Goal: Contribute content: Add original content to the website for others to see

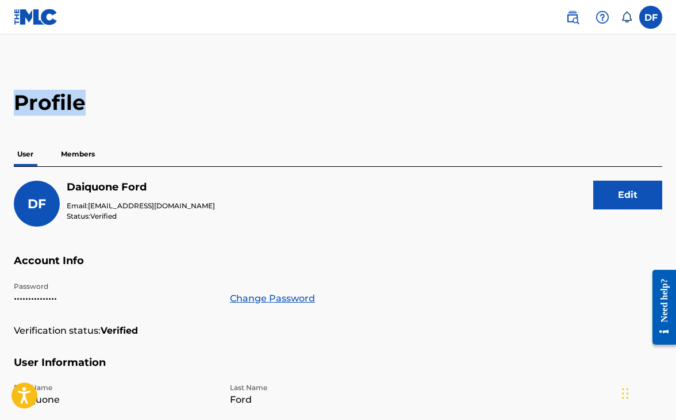
click at [656, 18] on label at bounding box center [650, 17] width 23 height 23
click at [651, 17] on input "DF Daiquone Ford dollazatm@gmail.com Notification Preferences Profile Log out" at bounding box center [651, 17] width 0 height 0
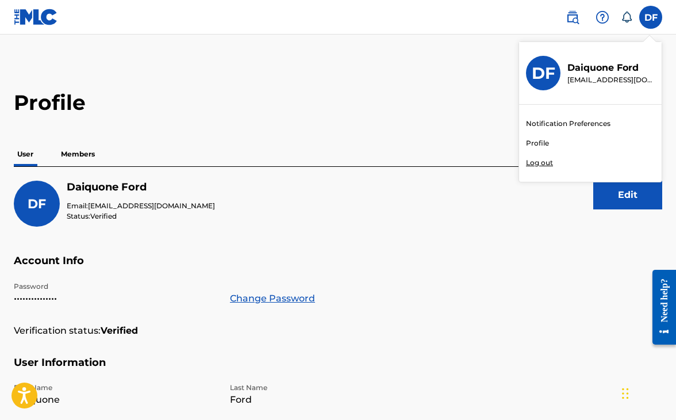
click at [38, 28] on link at bounding box center [36, 17] width 44 height 34
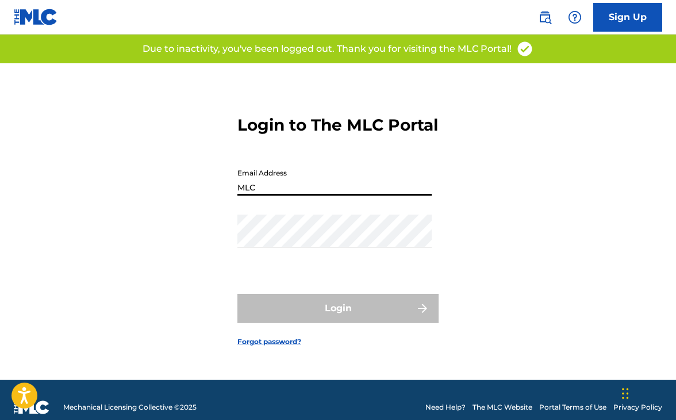
click at [338, 318] on button "Login" at bounding box center [337, 308] width 201 height 29
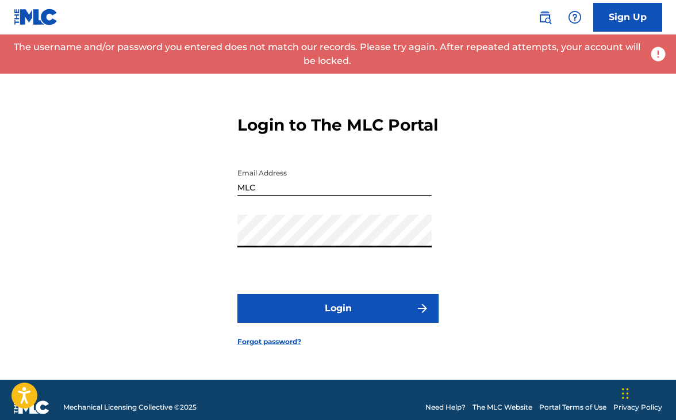
click at [262, 195] on input "MLC" at bounding box center [334, 179] width 194 height 33
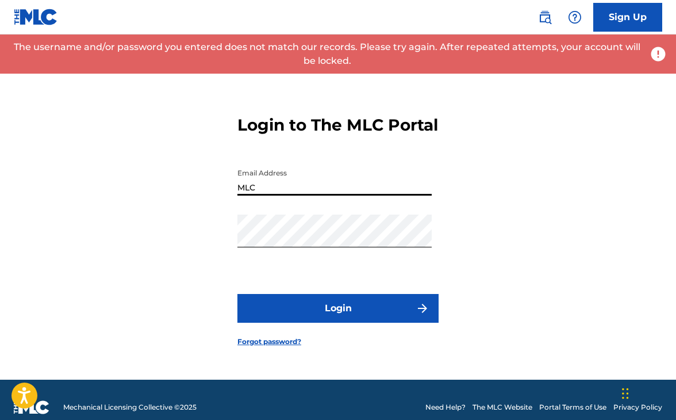
click at [262, 195] on input "MLC" at bounding box center [334, 179] width 194 height 33
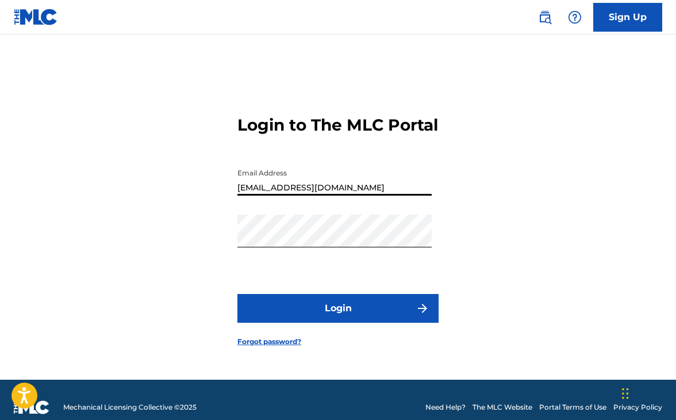
type input "[EMAIL_ADDRESS][DOMAIN_NAME]"
click at [406, 278] on form "Login to The MLC Portal Email Address [EMAIL_ADDRESS][DOMAIN_NAME] Password Log…" at bounding box center [337, 221] width 201 height 316
click at [372, 316] on button "Login" at bounding box center [337, 308] width 201 height 29
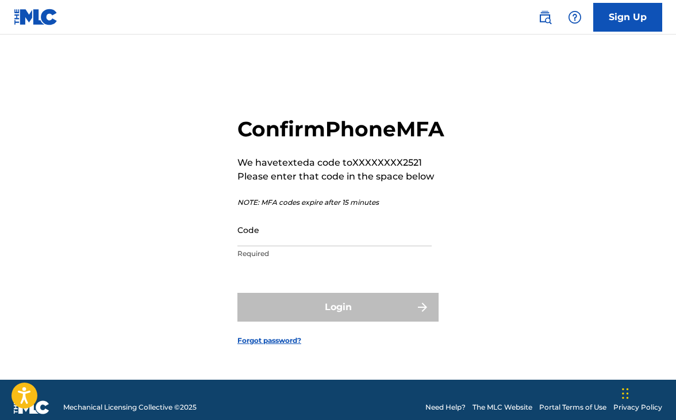
click at [327, 246] on input "Code" at bounding box center [334, 229] width 194 height 33
click at [317, 246] on input "Code" at bounding box center [334, 229] width 194 height 33
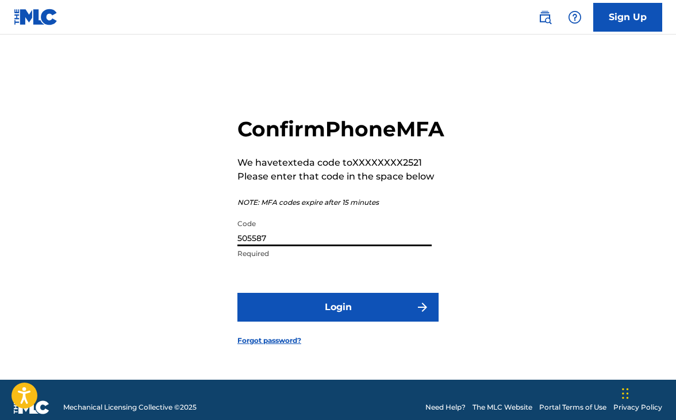
type input "505587"
click at [349, 321] on button "Login" at bounding box center [337, 307] width 201 height 29
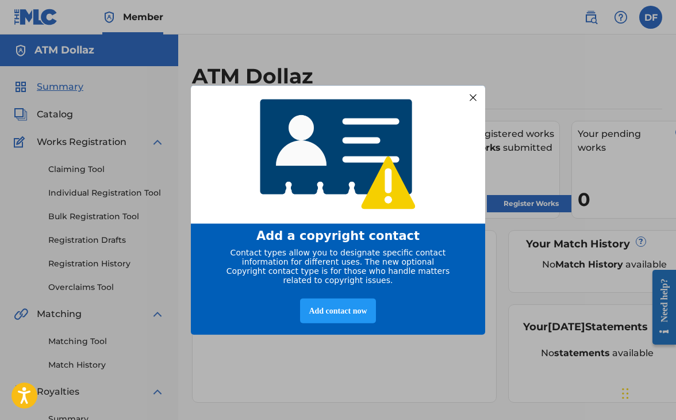
click at [473, 96] on div at bounding box center [473, 97] width 15 height 15
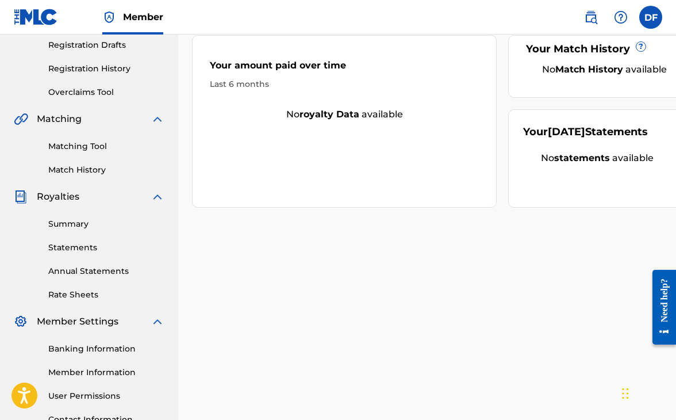
scroll to position [206, 0]
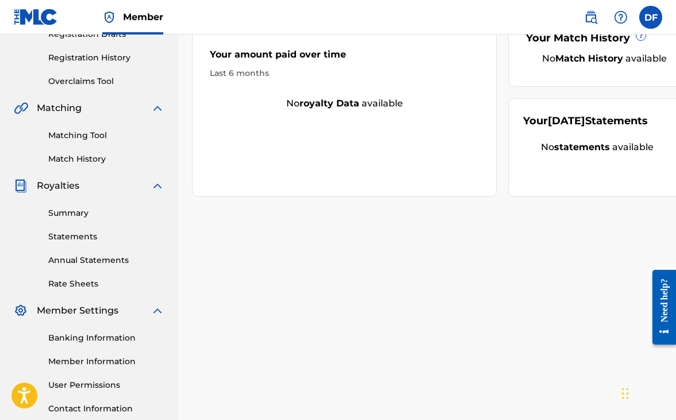
click at [110, 210] on link "Summary" at bounding box center [106, 213] width 116 height 12
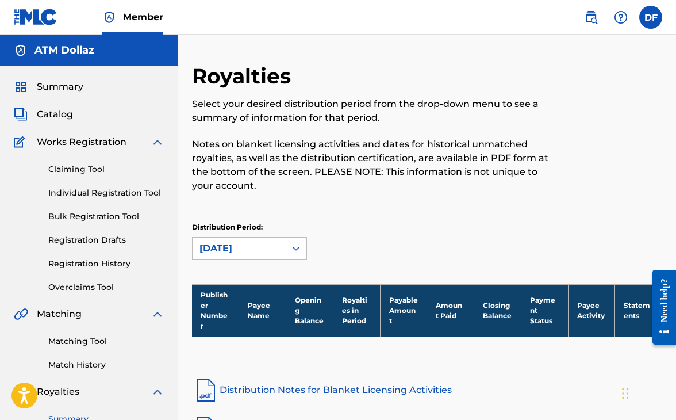
click at [63, 52] on h5 "ATM Dollaz" at bounding box center [64, 50] width 60 height 13
click at [56, 81] on span "Summary" at bounding box center [60, 87] width 47 height 14
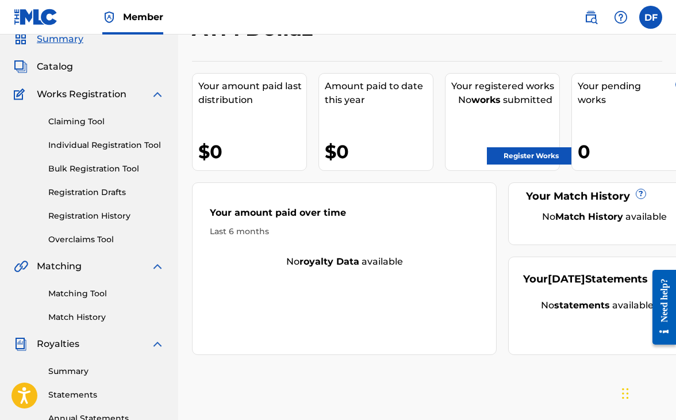
scroll to position [46, 0]
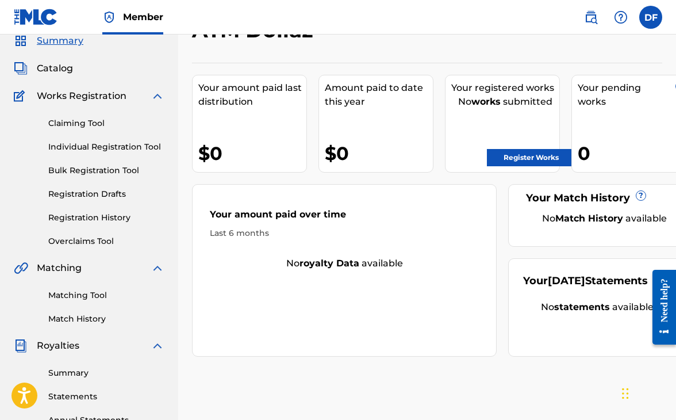
click at [94, 117] on link "Claiming Tool" at bounding box center [106, 123] width 116 height 12
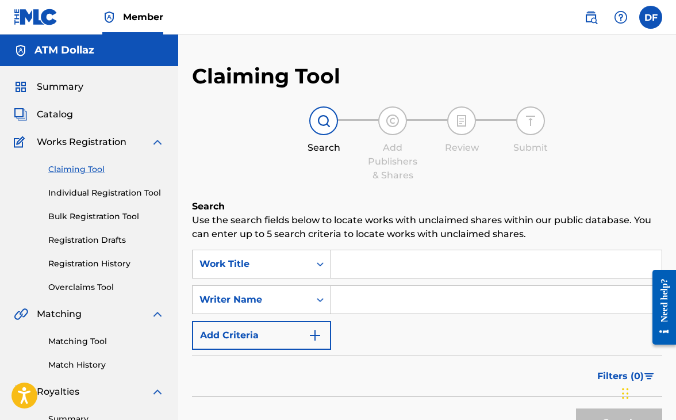
click at [374, 304] on input "Search Form" at bounding box center [496, 300] width 331 height 28
type input "atm dollaz"
click at [619, 419] on button "Search" at bounding box center [619, 422] width 86 height 29
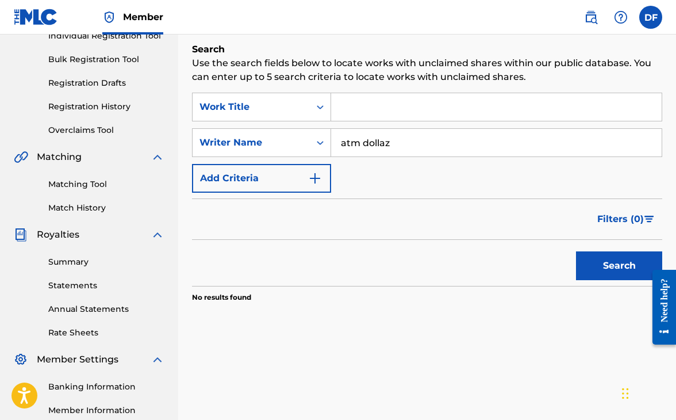
scroll to position [157, 0]
click at [609, 271] on button "Search" at bounding box center [619, 265] width 86 height 29
click at [322, 180] on button "Add Criteria" at bounding box center [261, 177] width 139 height 29
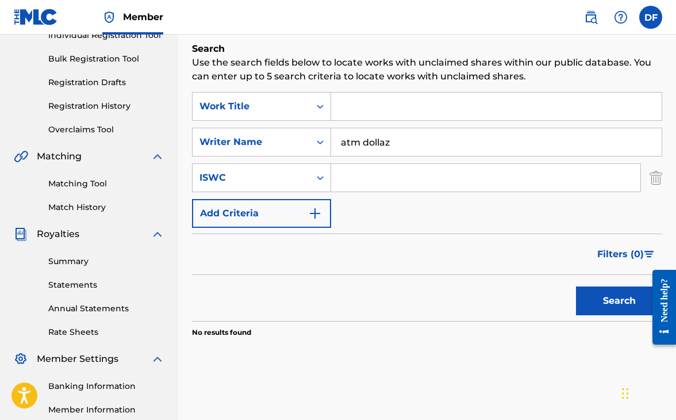
click at [322, 211] on button "Add Criteria" at bounding box center [261, 213] width 139 height 29
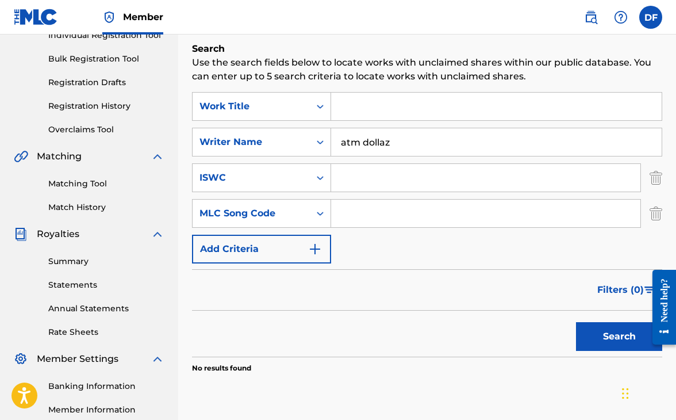
click at [321, 245] on img "Search Form" at bounding box center [315, 249] width 14 height 14
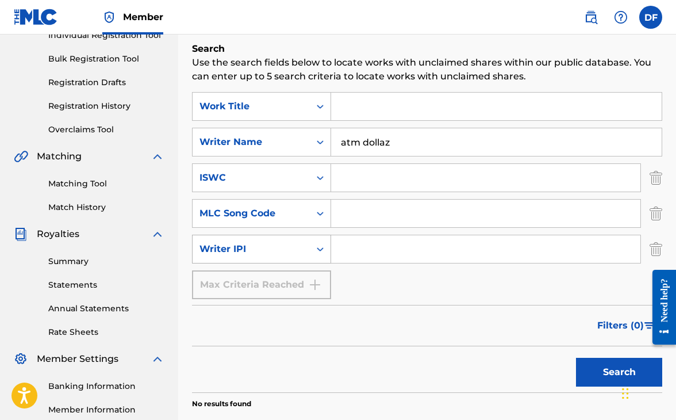
click at [319, 254] on icon "Search Form" at bounding box center [319, 248] width 11 height 11
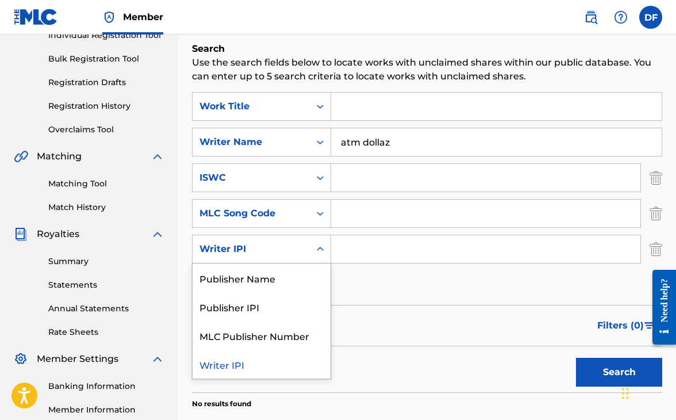
click at [362, 220] on input "Search Form" at bounding box center [485, 213] width 309 height 28
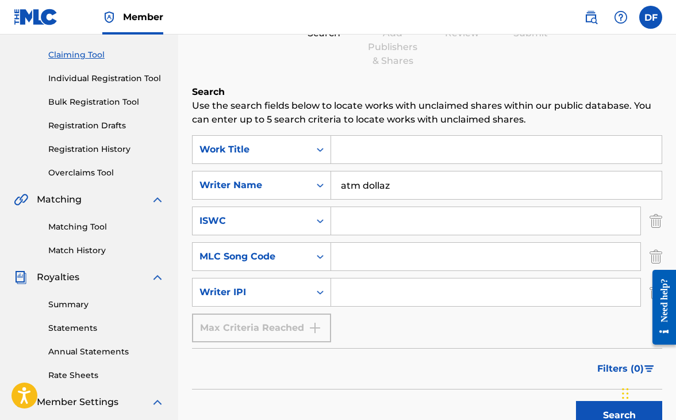
scroll to position [109, 0]
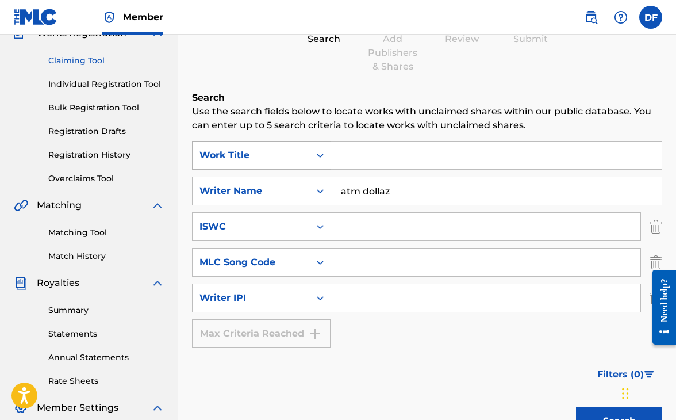
click at [318, 148] on div "Search Form" at bounding box center [320, 155] width 21 height 21
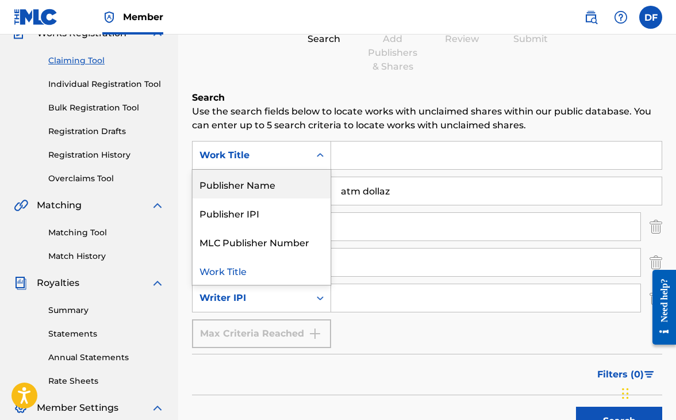
click at [306, 172] on div "Publisher Name" at bounding box center [262, 184] width 138 height 29
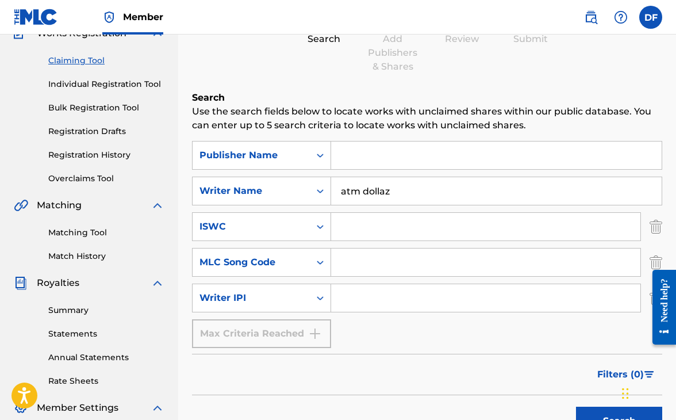
click at [367, 156] on input "Search Form" at bounding box center [496, 155] width 331 height 28
type input "Daiquone ford music"
click at [619, 419] on button "Search" at bounding box center [619, 420] width 86 height 29
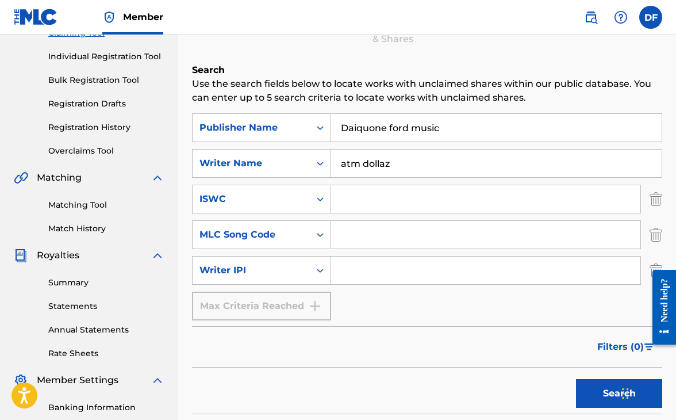
scroll to position [135, 0]
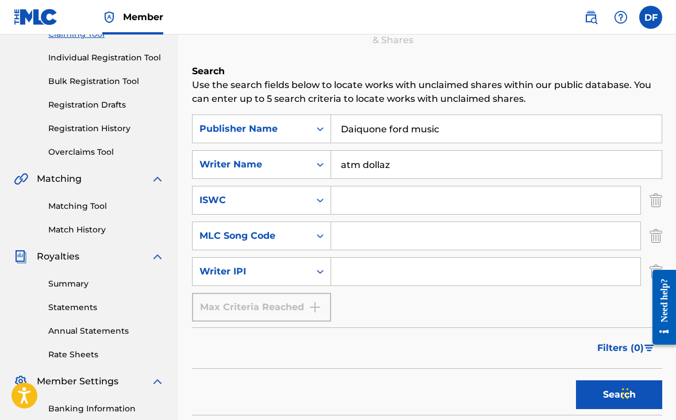
click at [364, 166] on input "atm dollaz" at bounding box center [496, 165] width 331 height 28
click at [364, 164] on input "atm dollaz" at bounding box center [496, 165] width 331 height 28
click at [364, 163] on input "atm dollaz" at bounding box center [496, 165] width 331 height 28
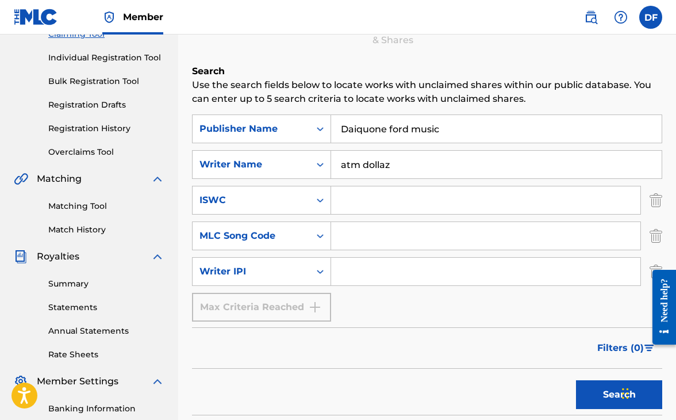
click at [364, 163] on input "atm dollaz" at bounding box center [496, 165] width 331 height 28
type input "R"
type input "ATM Dollaz"
click at [619, 394] on button "Search" at bounding box center [619, 394] width 86 height 29
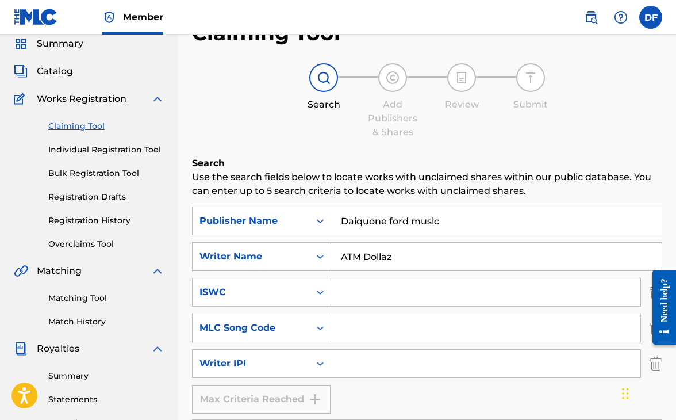
scroll to position [39, 0]
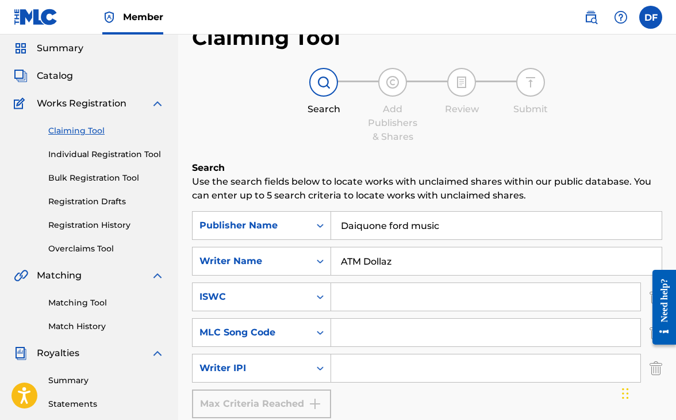
click at [60, 75] on span "Catalog" at bounding box center [55, 76] width 36 height 14
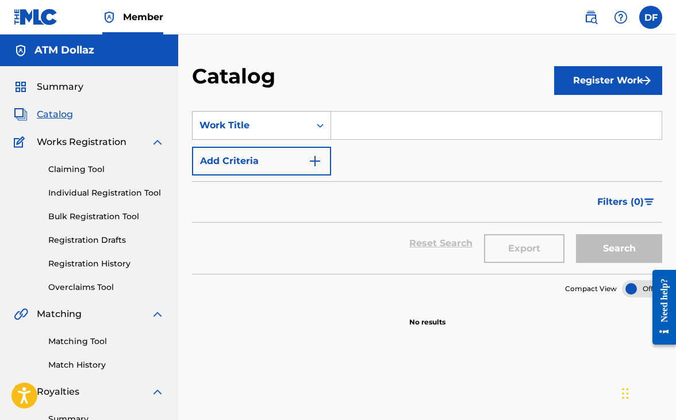
click at [313, 125] on div "Search Form" at bounding box center [320, 125] width 21 height 21
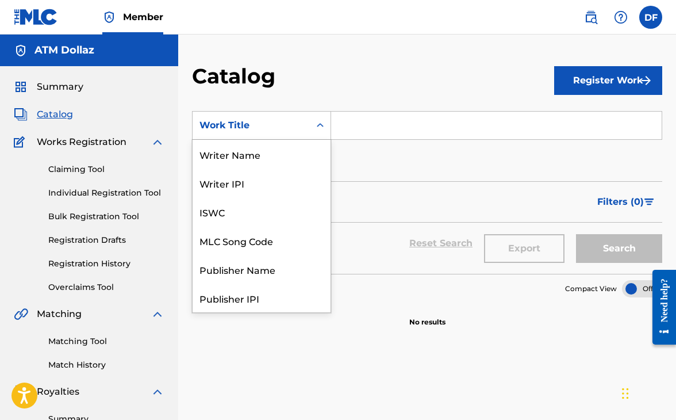
scroll to position [172, 0]
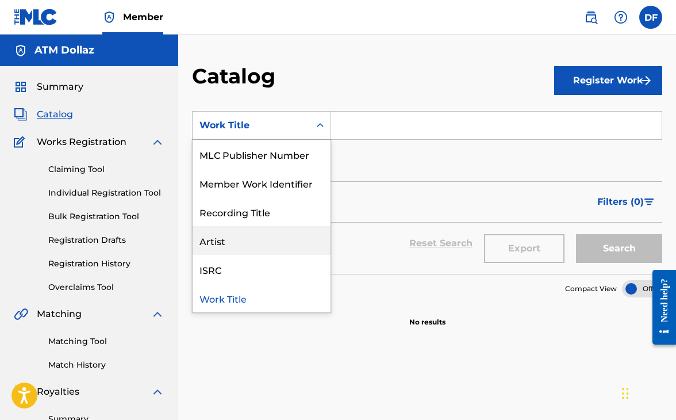
click at [263, 236] on div "Artist" at bounding box center [262, 240] width 138 height 29
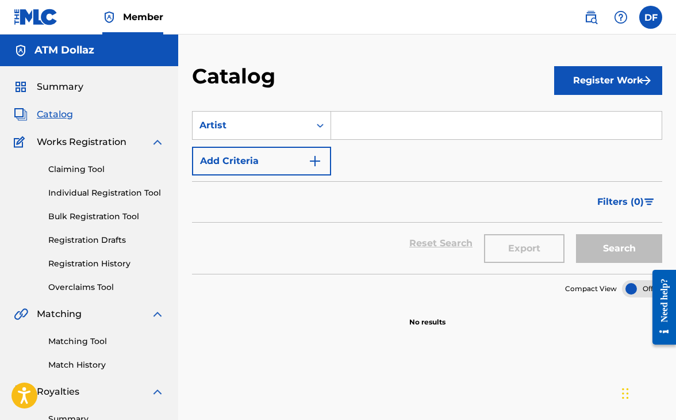
click at [378, 128] on input "Search Form" at bounding box center [496, 126] width 331 height 28
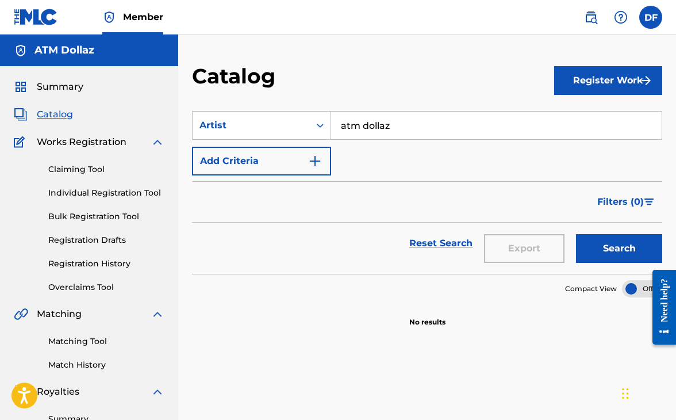
type input "atm dollaz"
click at [619, 248] on button "Search" at bounding box center [619, 248] width 86 height 29
click at [609, 82] on button "Register Work" at bounding box center [608, 80] width 108 height 29
click at [598, 114] on link "Individual" at bounding box center [608, 118] width 108 height 28
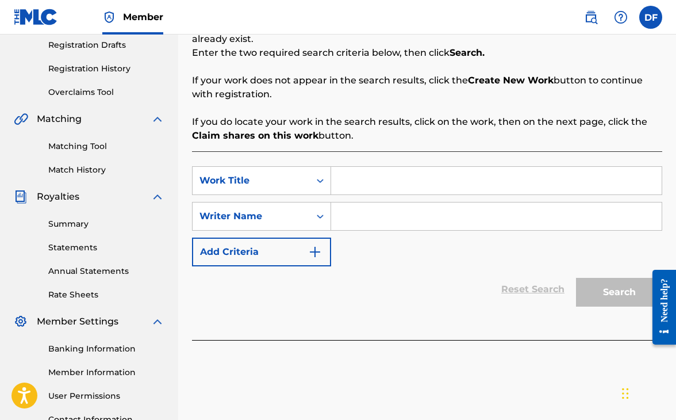
scroll to position [193, 0]
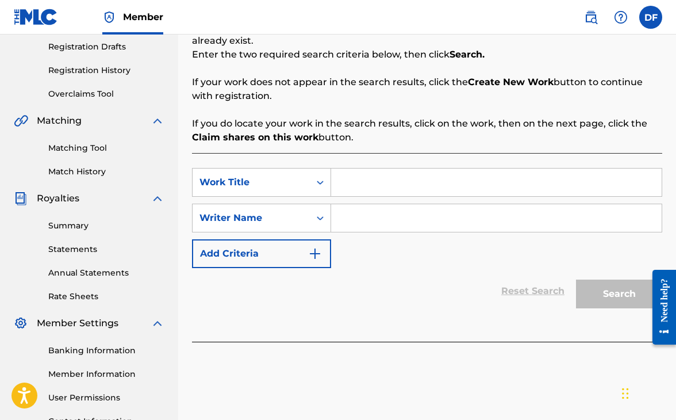
click at [373, 187] on input "Search Form" at bounding box center [496, 182] width 331 height 28
type input "Trapped In The Studio"
click at [373, 214] on input "Search Form" at bounding box center [496, 218] width 331 height 28
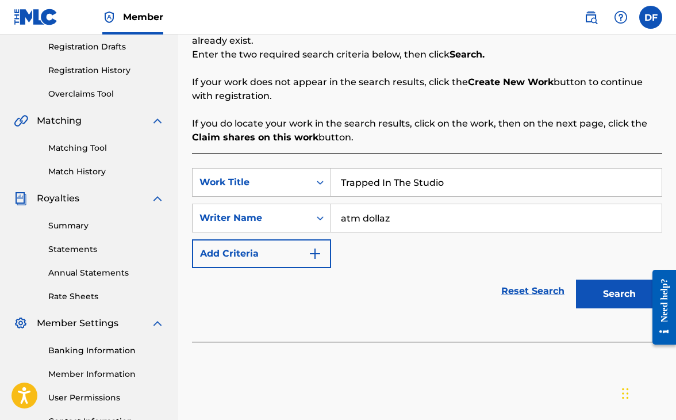
type input "atm dollaz"
click at [619, 294] on button "Search" at bounding box center [619, 293] width 86 height 29
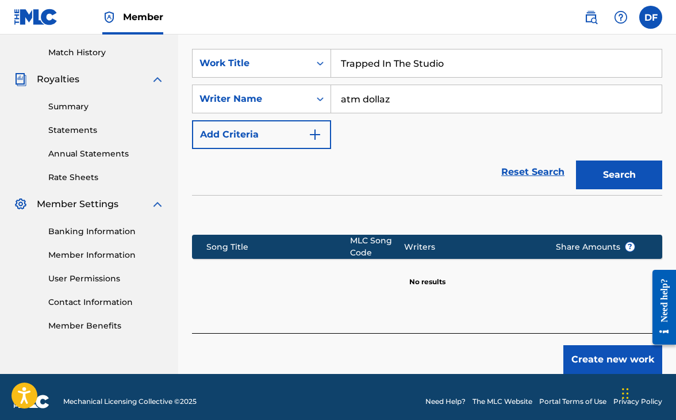
scroll to position [314, 0]
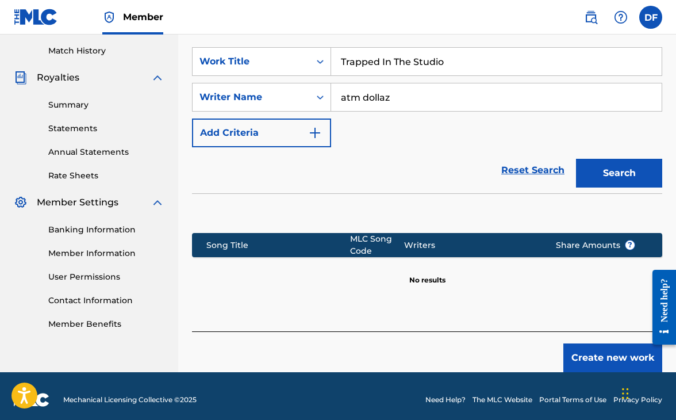
click at [597, 358] on button "Create new work" at bounding box center [612, 357] width 99 height 29
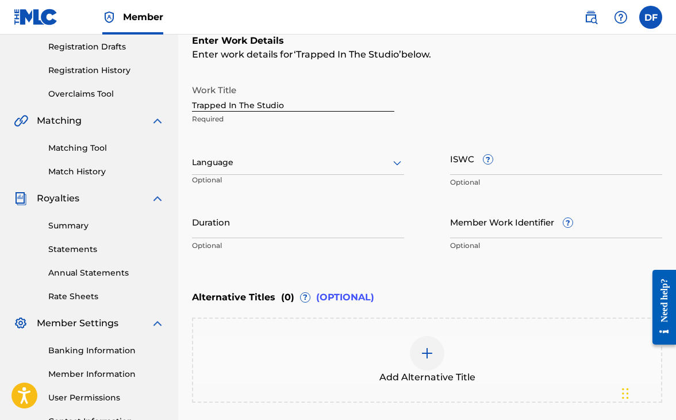
scroll to position [197, 0]
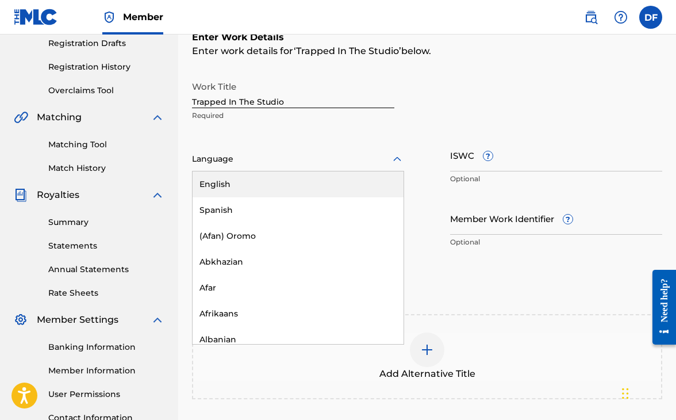
click at [394, 157] on icon at bounding box center [397, 159] width 14 height 14
click at [317, 188] on div "English" at bounding box center [298, 184] width 211 height 26
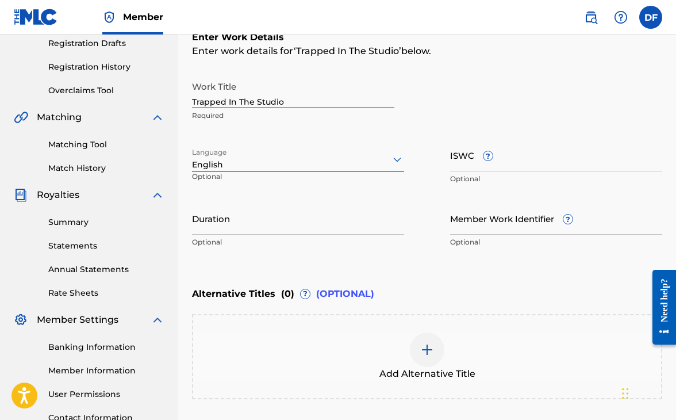
click at [292, 218] on input "Duration" at bounding box center [298, 218] width 212 height 33
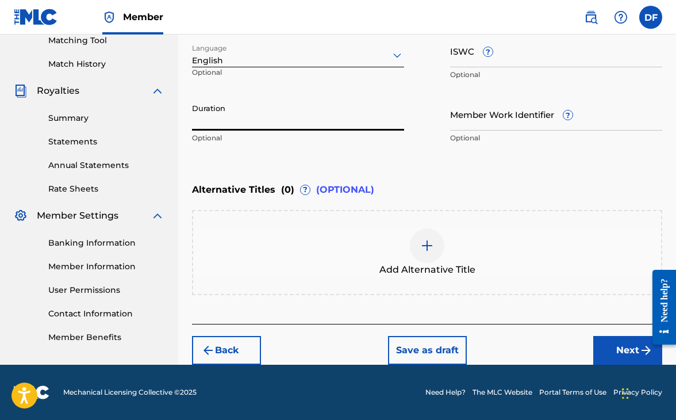
scroll to position [301, 0]
click at [594, 343] on button "Next" at bounding box center [627, 350] width 69 height 29
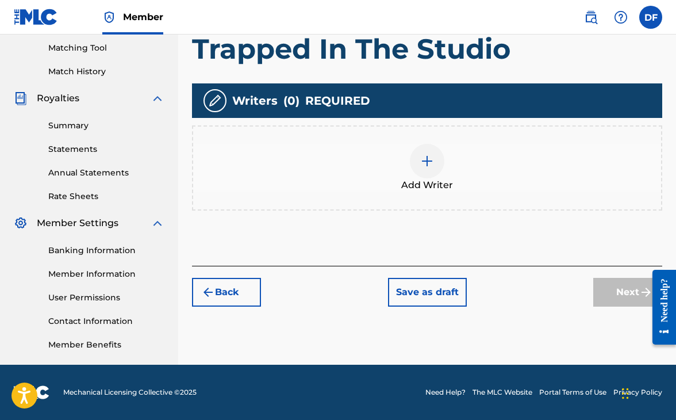
scroll to position [293, 0]
click at [425, 162] on img at bounding box center [427, 161] width 14 height 14
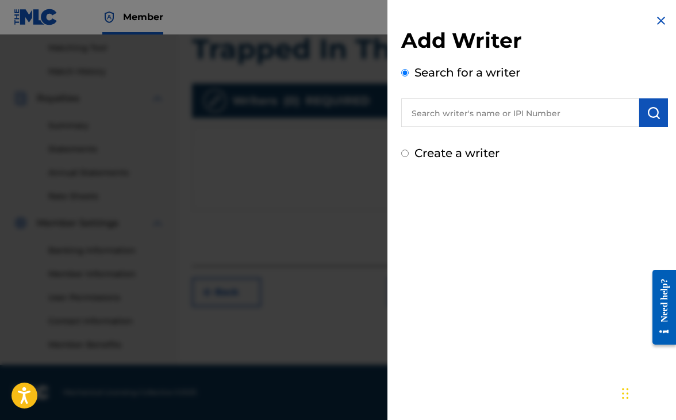
click at [504, 120] on input "text" at bounding box center [520, 112] width 238 height 29
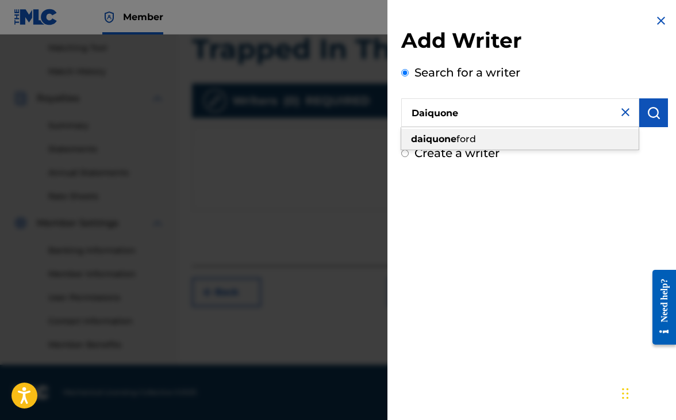
click at [483, 137] on div "daiquone ford" at bounding box center [519, 139] width 237 height 21
type input "daiquone ford"
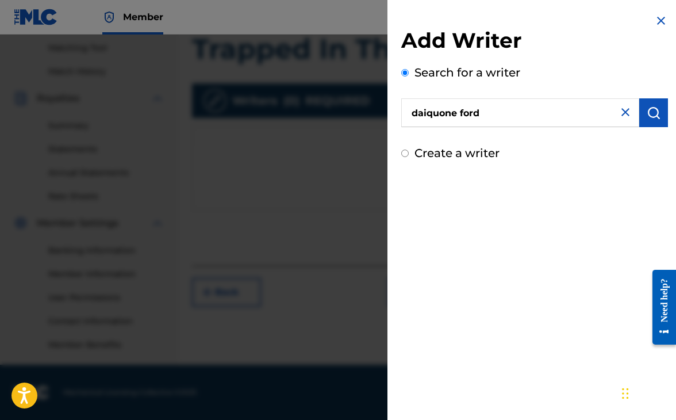
click at [641, 121] on button "submit" at bounding box center [653, 112] width 29 height 29
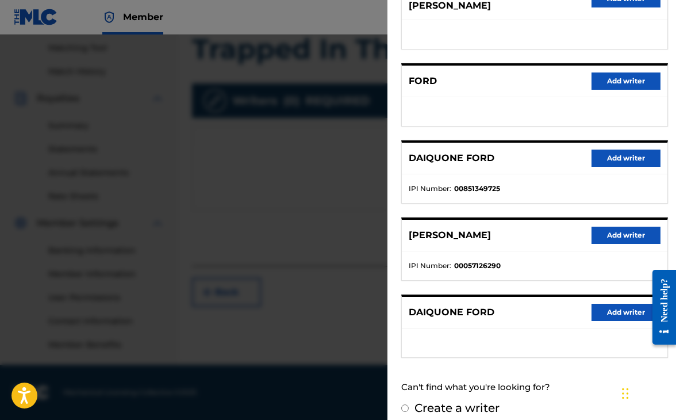
scroll to position [175, 0]
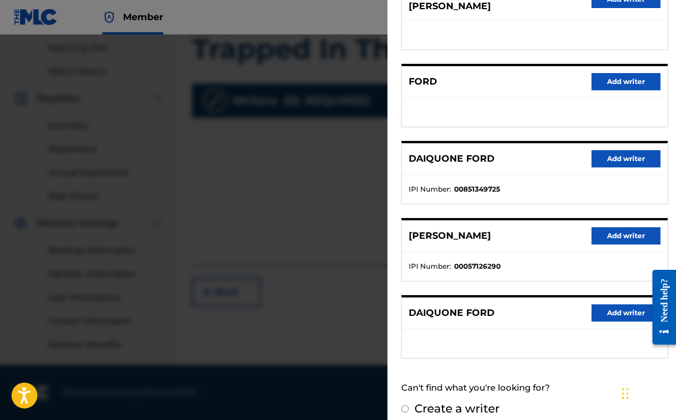
click at [620, 151] on button "Add writer" at bounding box center [625, 158] width 69 height 17
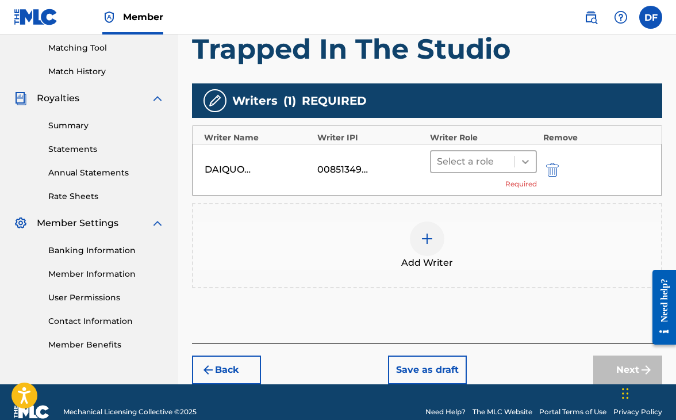
click at [529, 164] on icon at bounding box center [525, 161] width 11 height 11
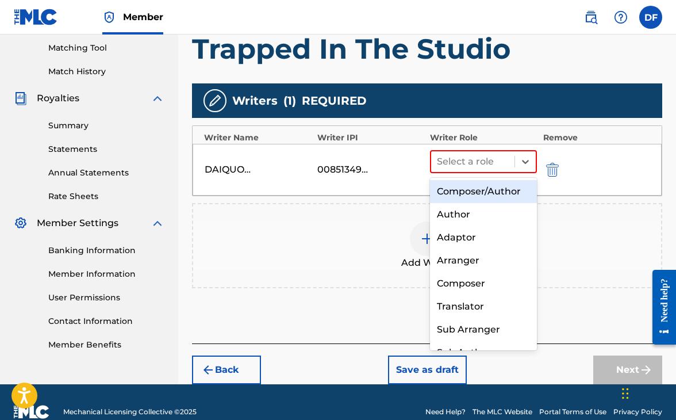
click at [506, 189] on div "Composer/Author" at bounding box center [483, 191] width 107 height 23
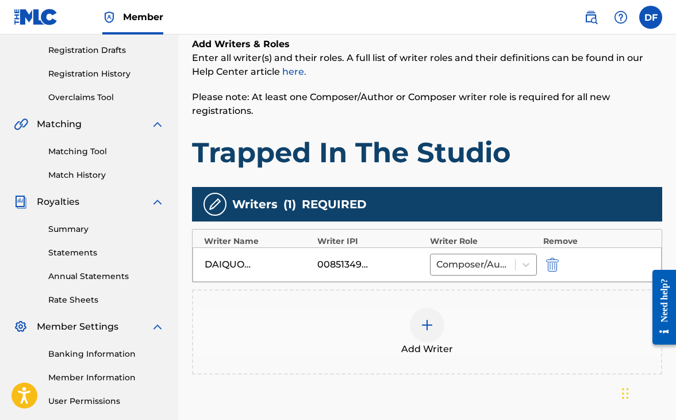
scroll to position [196, 0]
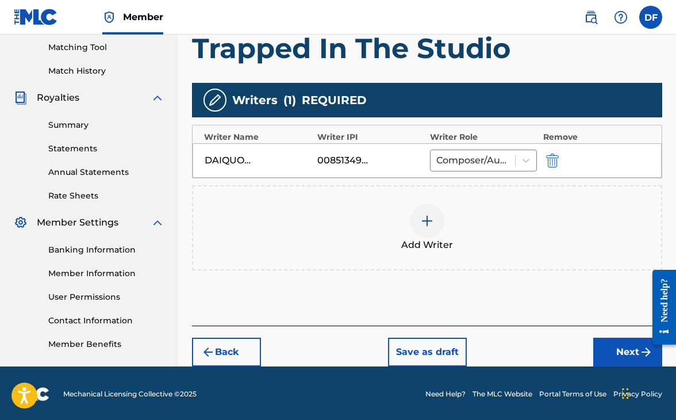
click at [618, 347] on button "Next" at bounding box center [627, 351] width 69 height 29
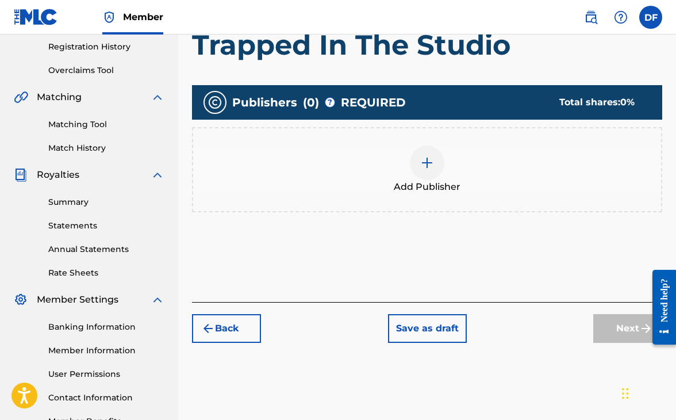
scroll to position [183, 0]
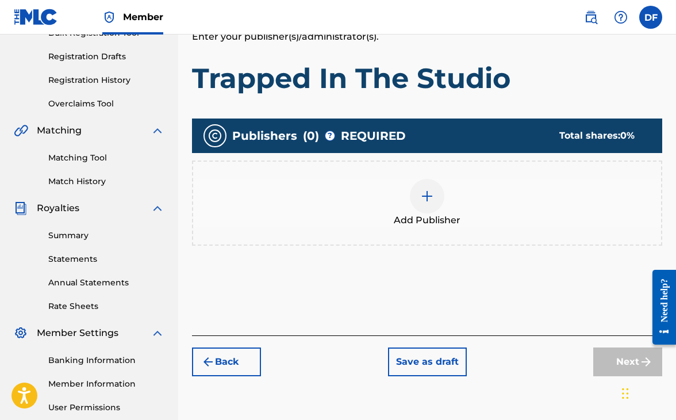
click at [429, 192] on img at bounding box center [427, 196] width 14 height 14
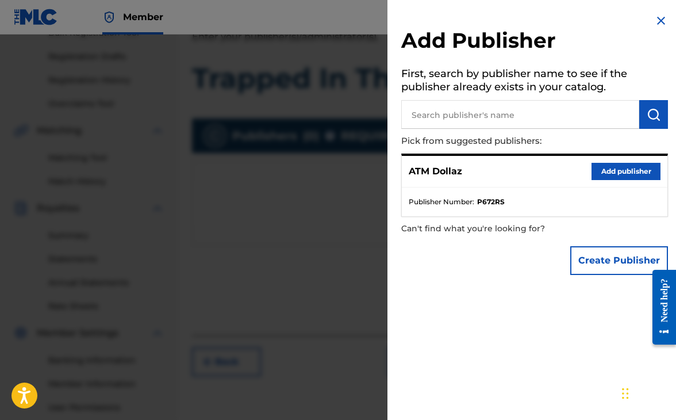
click at [500, 202] on strong "P672RS" at bounding box center [491, 202] width 28 height 10
click at [514, 119] on input "text" at bounding box center [520, 114] width 238 height 29
type input "f"
type input "daiquone ford music"
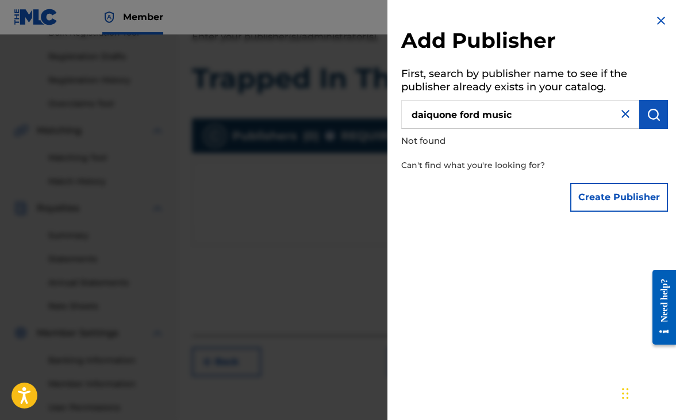
click at [541, 120] on input "daiquone ford music" at bounding box center [520, 114] width 238 height 29
click at [604, 190] on button "Create Publisher" at bounding box center [619, 197] width 98 height 29
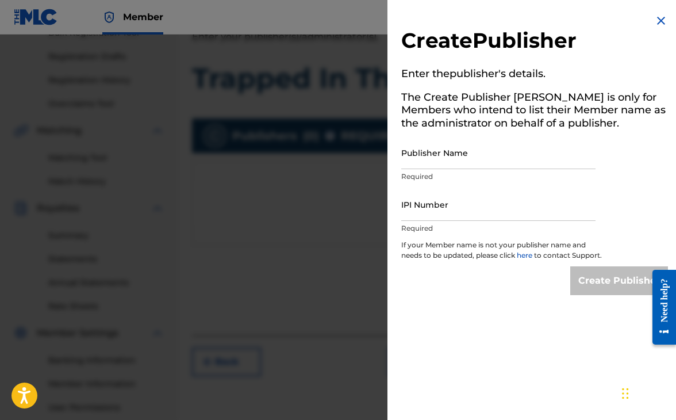
click at [512, 163] on input "Publisher Name" at bounding box center [498, 152] width 194 height 33
type input "Daiquone Ford Music"
click at [504, 209] on input "IPI Number" at bounding box center [498, 204] width 194 height 33
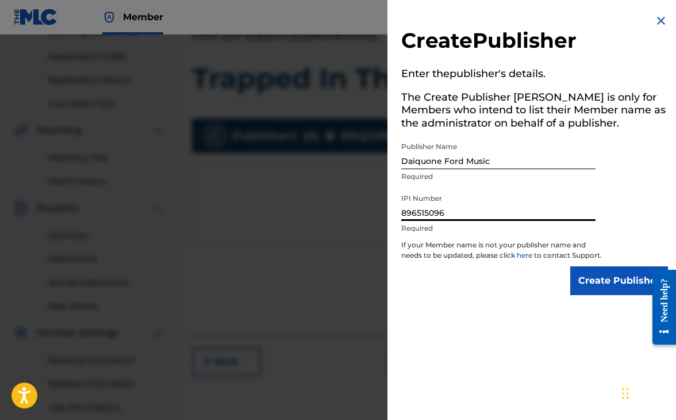
type input "896515096"
click at [619, 292] on input "Create Publisher" at bounding box center [619, 280] width 98 height 29
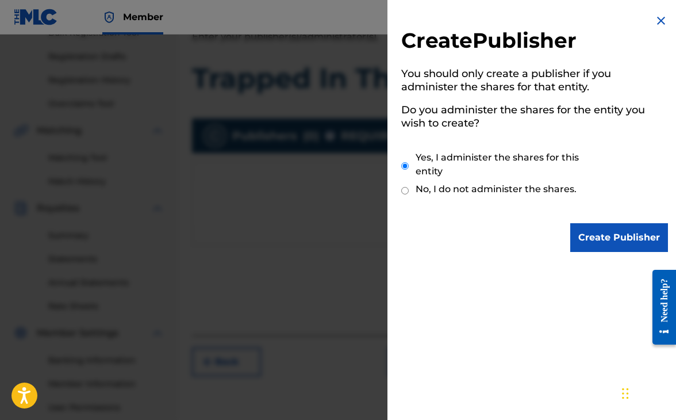
click at [608, 245] on input "Create Publisher" at bounding box center [619, 237] width 98 height 29
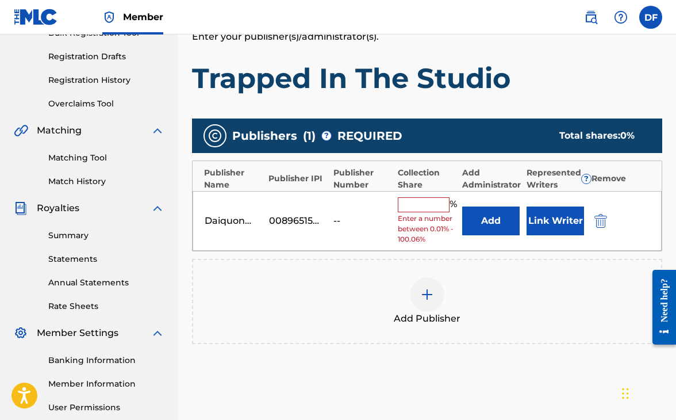
click at [337, 217] on div "--" at bounding box center [359, 221] width 52 height 14
click at [420, 201] on input "text" at bounding box center [424, 204] width 52 height 15
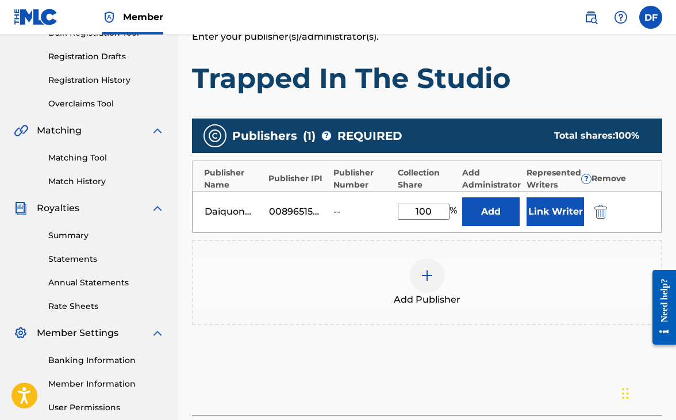
type input "100"
click at [529, 271] on div "Add Publisher" at bounding box center [427, 282] width 468 height 48
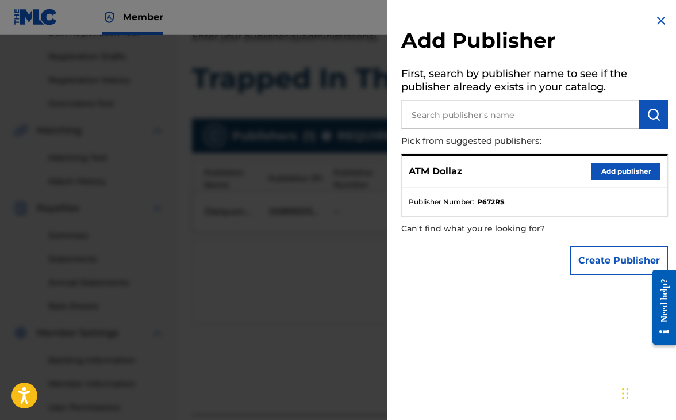
click at [349, 257] on div at bounding box center [338, 244] width 676 height 420
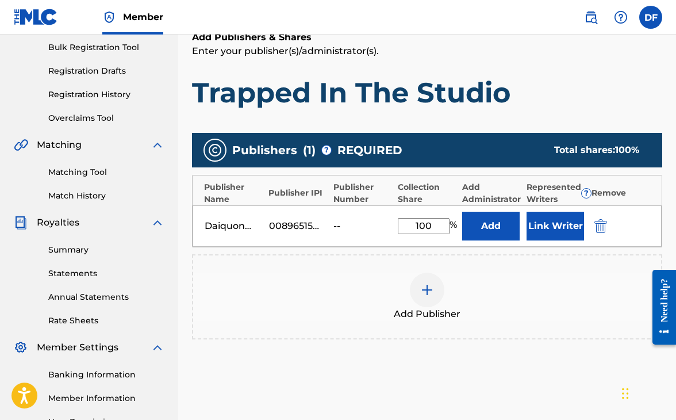
scroll to position [168, 0]
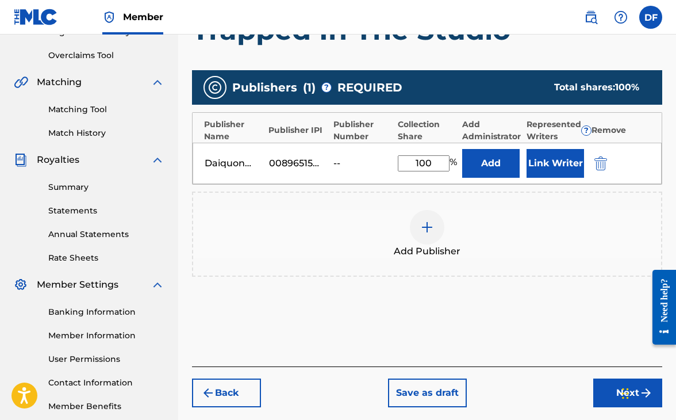
click at [615, 397] on button "Next" at bounding box center [627, 392] width 69 height 29
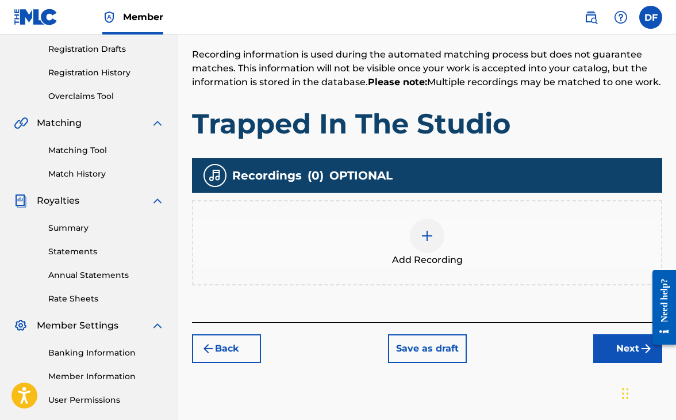
scroll to position [202, 0]
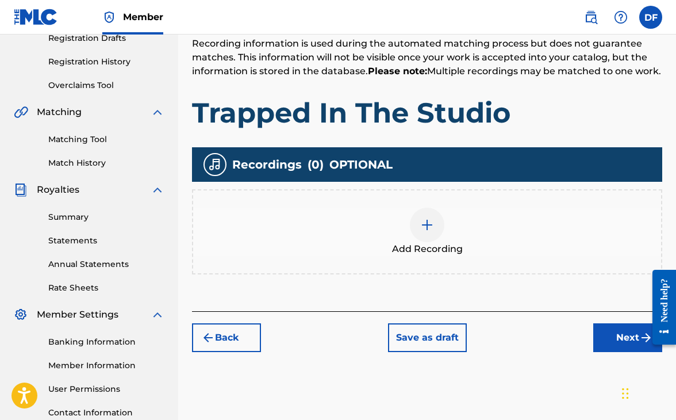
click at [420, 232] on div at bounding box center [427, 224] width 34 height 34
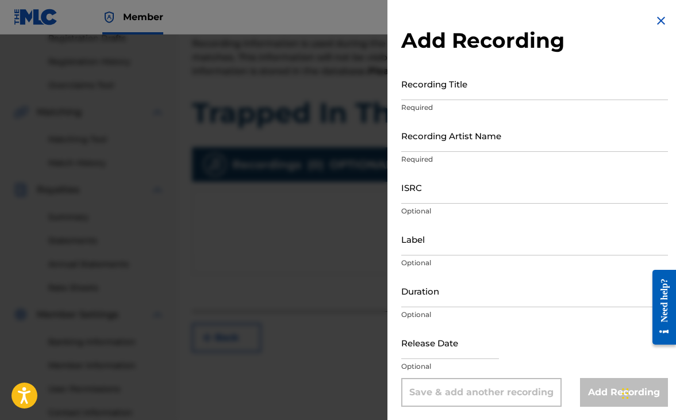
click at [460, 89] on input "Recording Title" at bounding box center [534, 83] width 267 height 33
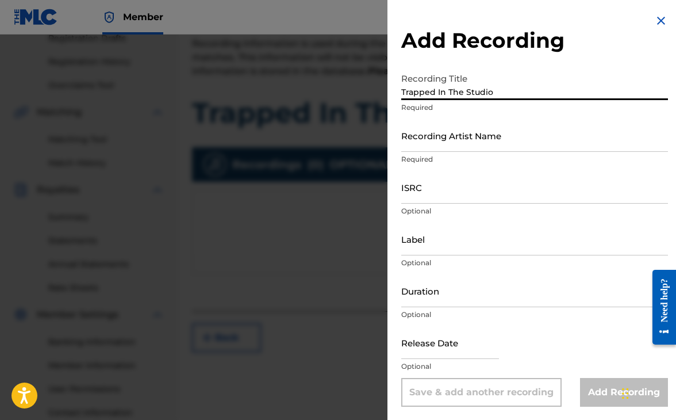
type input "Trapped In The Studio"
click at [452, 143] on input "Recording Artist Name" at bounding box center [534, 135] width 267 height 33
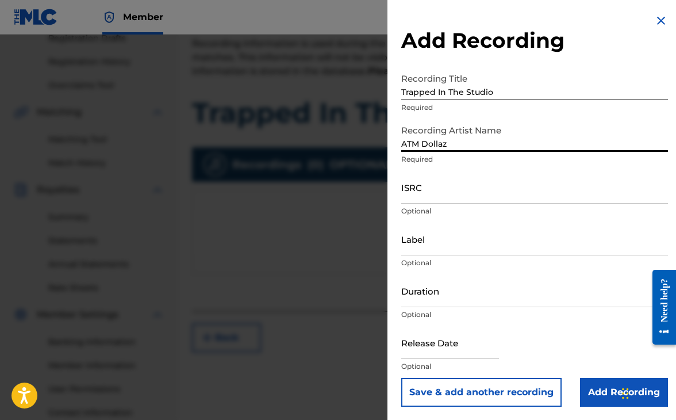
type input "ATM Dollaz"
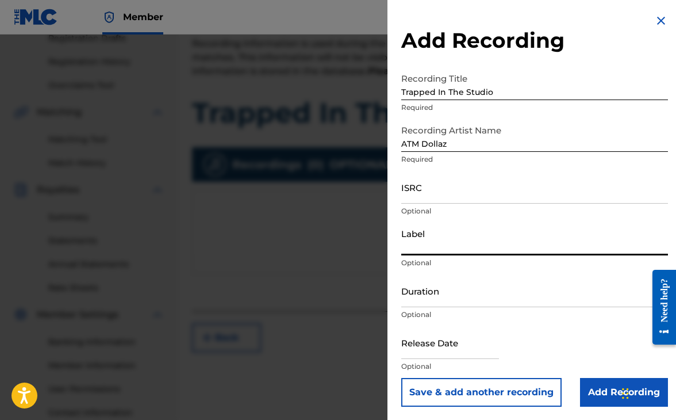
click at [467, 239] on input "Label" at bounding box center [534, 238] width 267 height 33
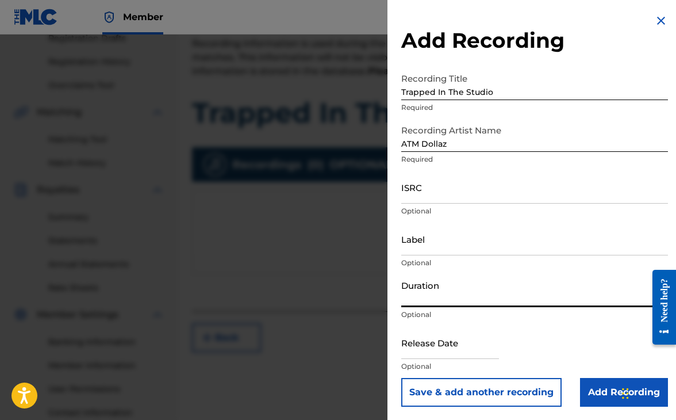
click at [449, 297] on input "Duration" at bounding box center [534, 290] width 267 height 33
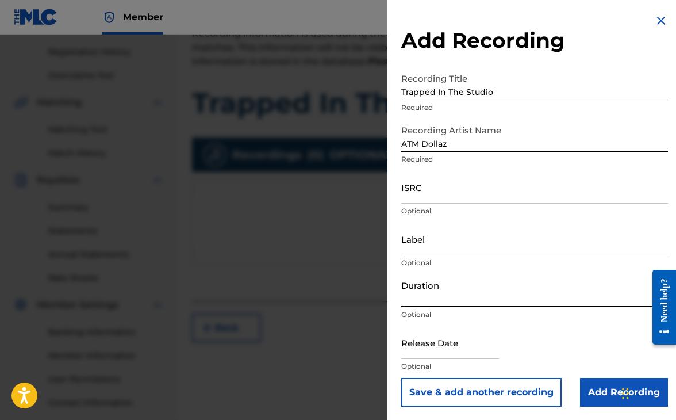
scroll to position [0, 0]
click at [435, 344] on input "text" at bounding box center [450, 342] width 98 height 33
select select "8"
select select "2025"
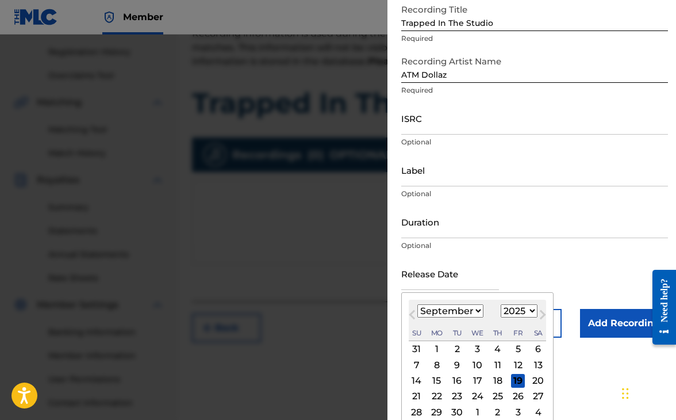
scroll to position [75, 0]
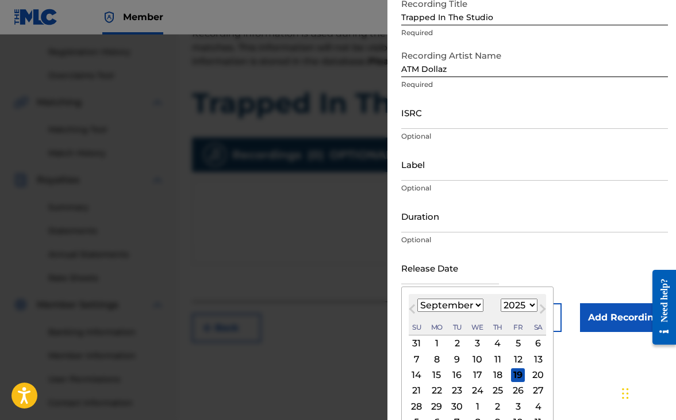
select select "9"
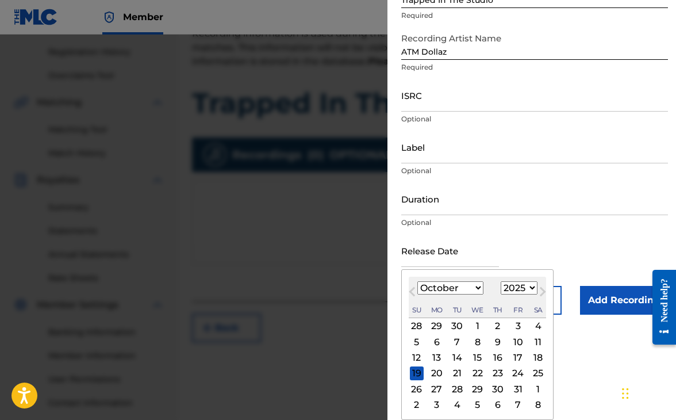
click at [473, 340] on div "8" at bounding box center [478, 342] width 14 height 14
type input "[DATE]"
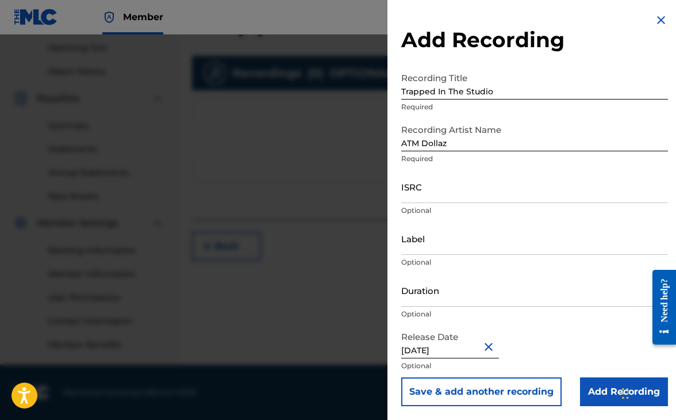
scroll to position [293, 0]
click at [586, 397] on input "Add Recording" at bounding box center [624, 391] width 88 height 29
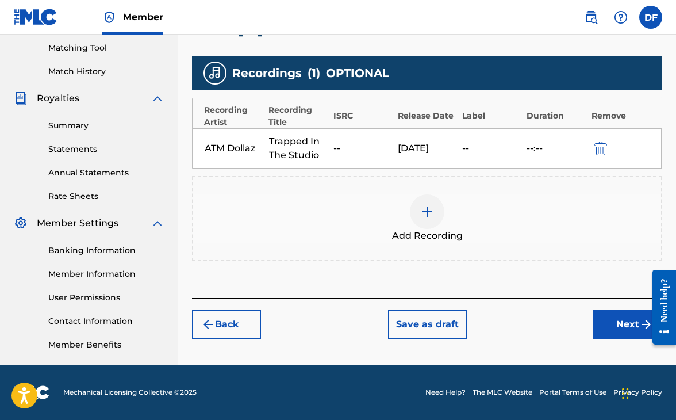
click at [617, 319] on button "Next" at bounding box center [627, 324] width 69 height 29
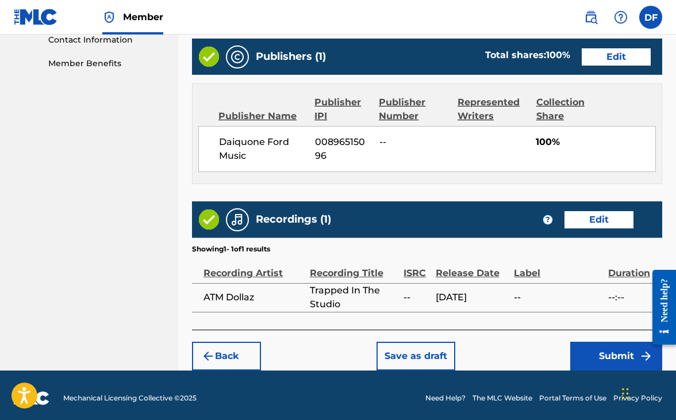
scroll to position [574, 0]
click at [430, 351] on button "Save as draft" at bounding box center [415, 355] width 79 height 29
